Goal: Navigation & Orientation: Find specific page/section

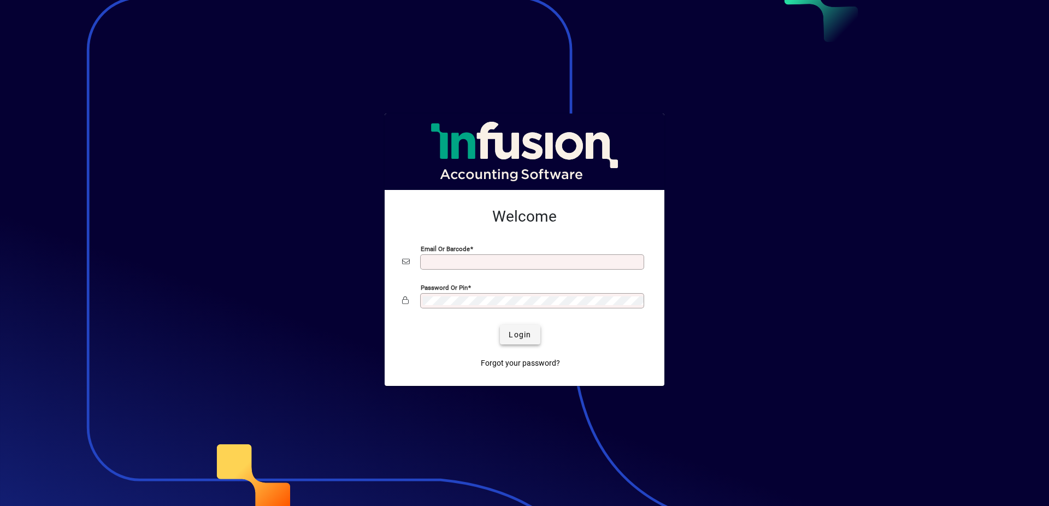
type input "**********"
click at [513, 338] on span "Login" at bounding box center [520, 334] width 22 height 11
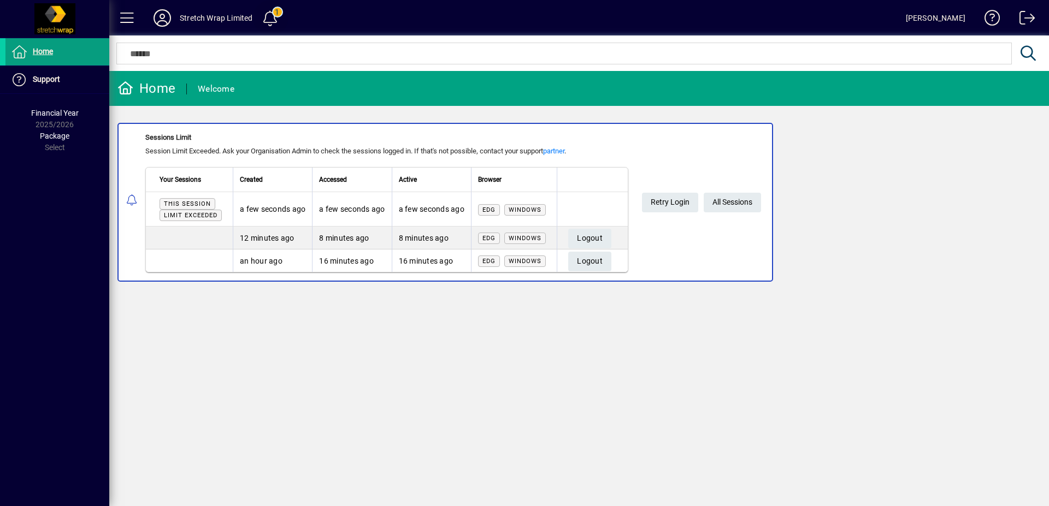
click at [275, 11] on span at bounding box center [270, 18] width 26 height 26
